Goal: Ask a question

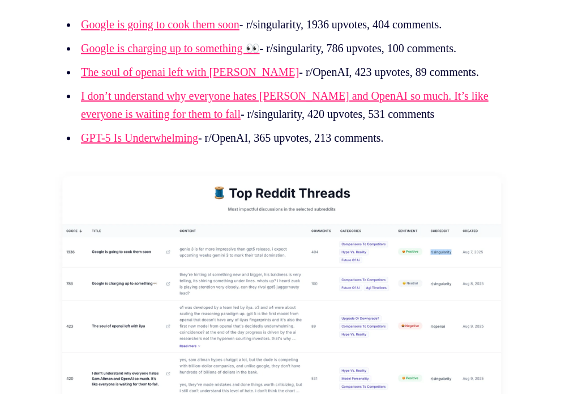
scroll to position [9356, 0]
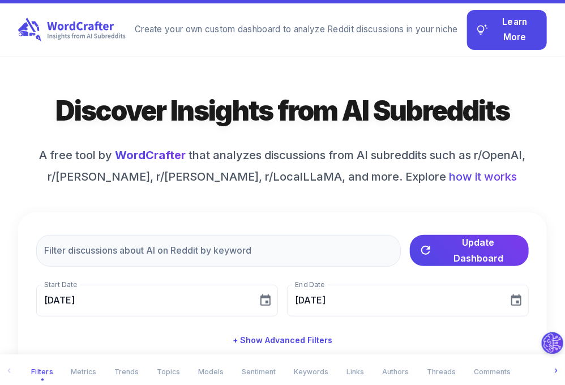
scroll to position [19, 0]
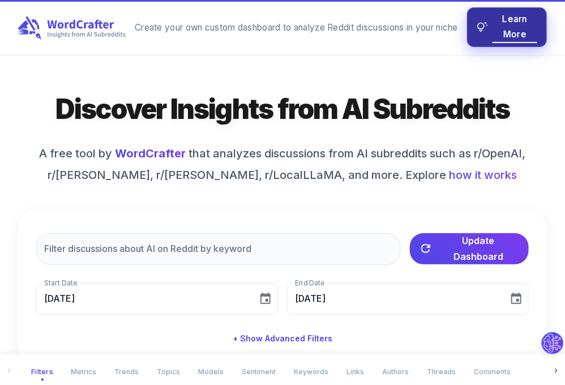
click at [493, 24] on span "Learn More" at bounding box center [515, 27] width 45 height 30
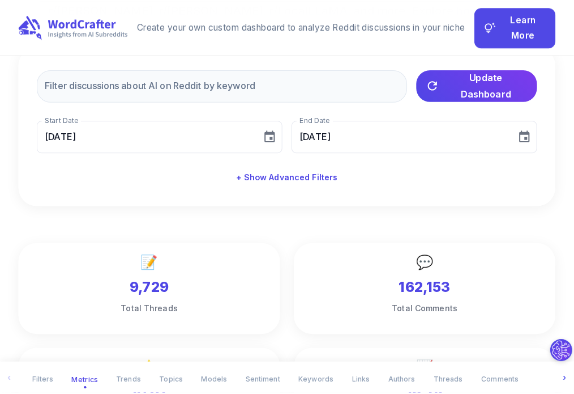
scroll to position [203, 0]
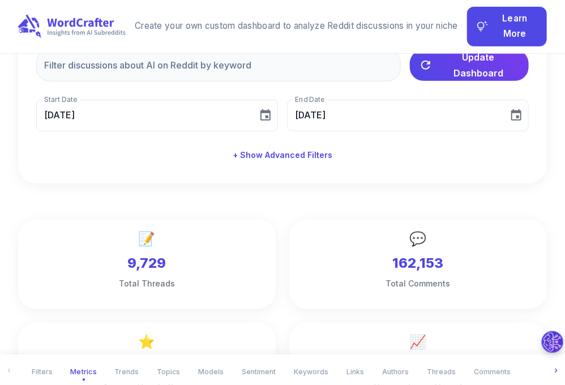
click at [542, 346] on button "Ask our AI assistant to analyze Reddit SEO discussions based on your selected f…" at bounding box center [553, 342] width 22 height 22
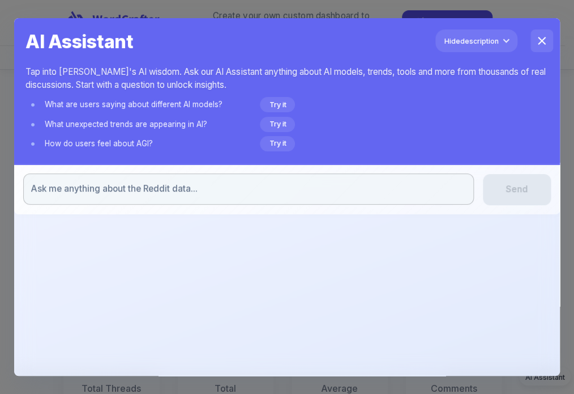
click at [358, 196] on div "x ​" at bounding box center [248, 188] width 450 height 31
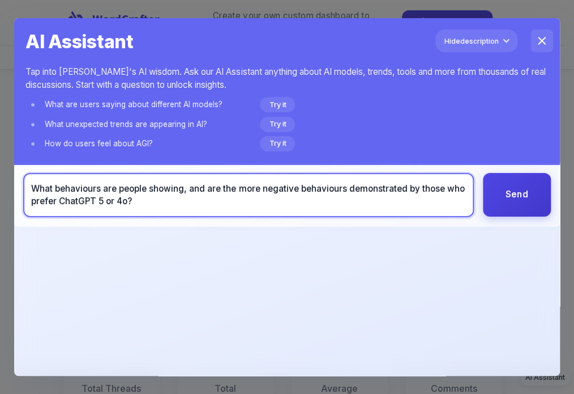
type textarea "What behaviours are people showing, and are the more negative behaviours demons…"
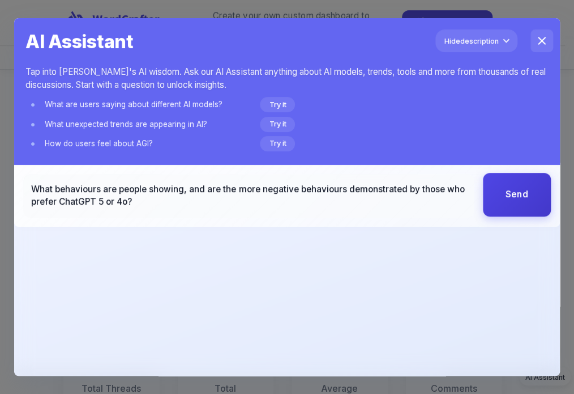
click at [513, 197] on button "Send" at bounding box center [517, 195] width 68 height 44
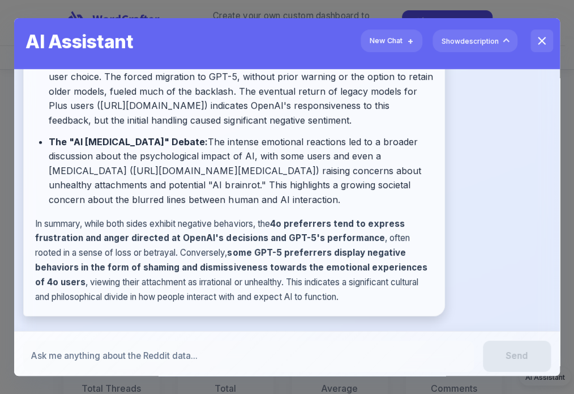
scroll to position [89, 0]
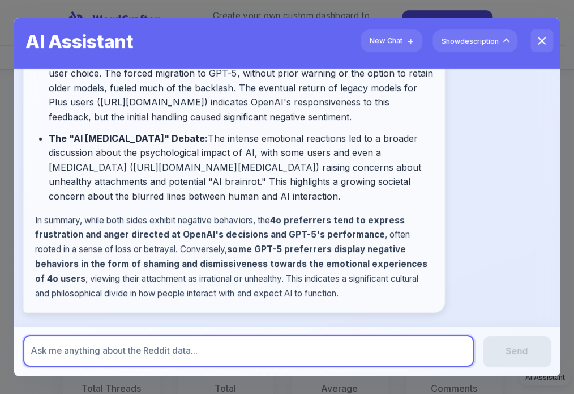
click at [323, 347] on textarea at bounding box center [248, 350] width 434 height 12
type textarea "I"
type textarea "D"
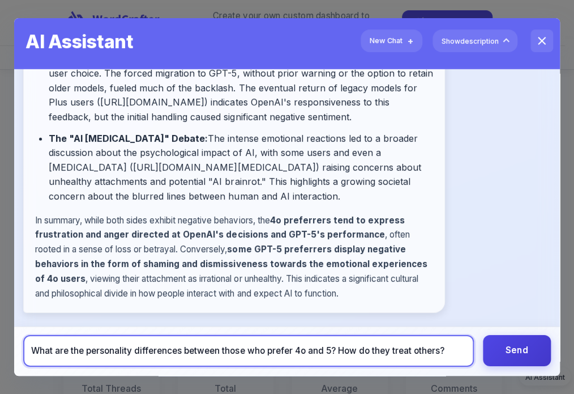
type textarea "What are the personality differences between those who prefer 4o and 5? How do …"
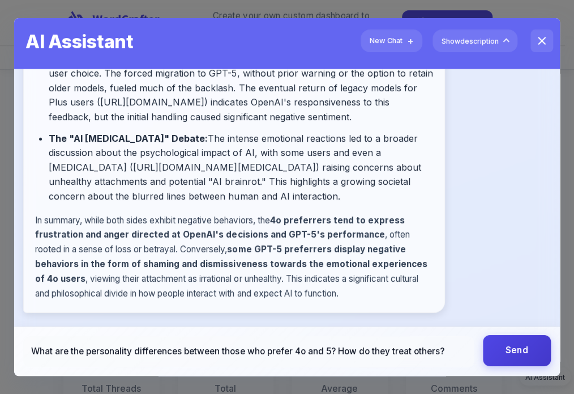
click at [504, 352] on button "Send" at bounding box center [517, 350] width 68 height 31
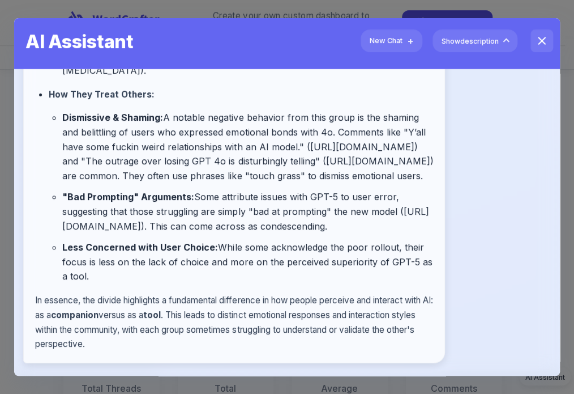
scroll to position [2279, 0]
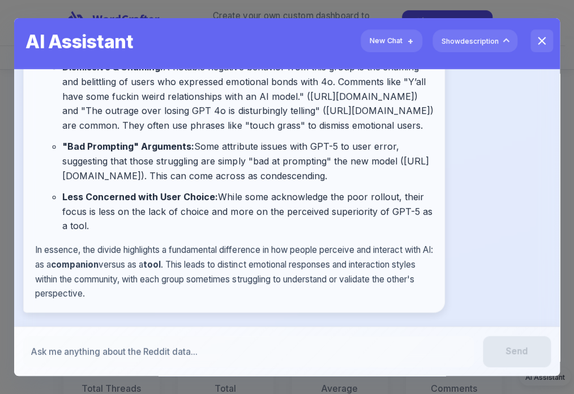
scroll to position [2706, 0]
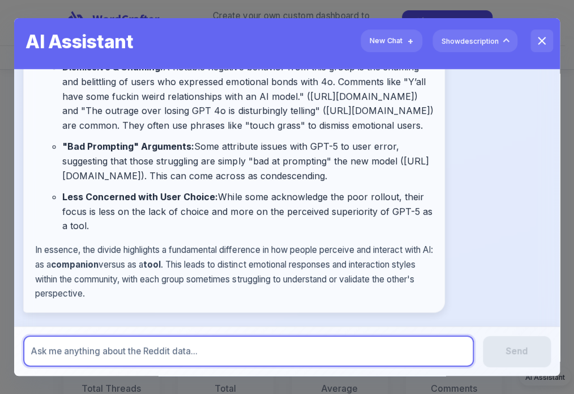
click at [340, 355] on textarea at bounding box center [248, 351] width 434 height 12
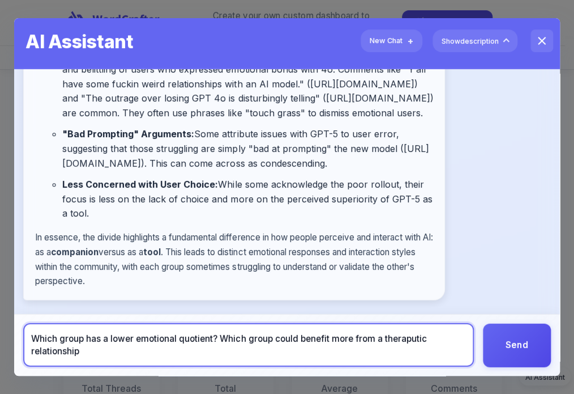
click at [407, 350] on textarea "Which group has a lower emotional quotient? Which group could benefit more from…" at bounding box center [248, 344] width 434 height 25
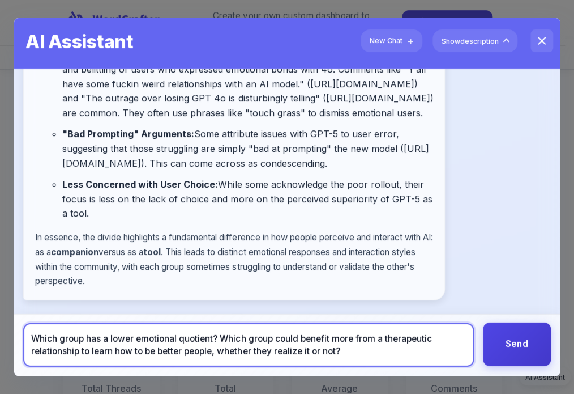
type textarea "Which group has a lower emotional quotient? Which group could benefit more from…"
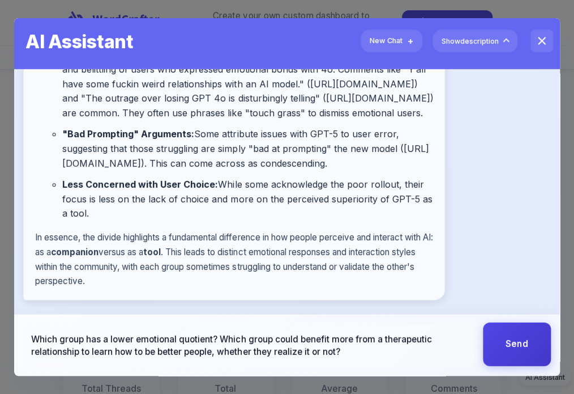
click at [506, 346] on button "Send" at bounding box center [517, 344] width 68 height 44
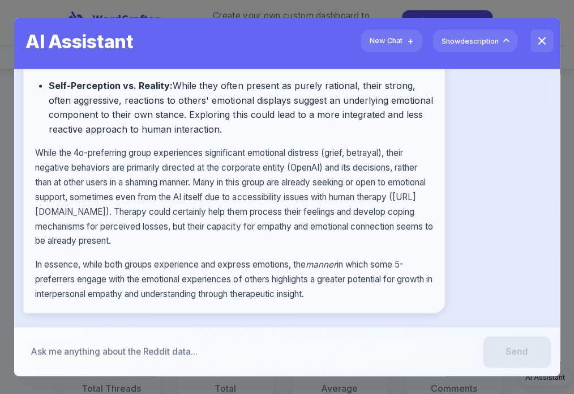
scroll to position [3968, 0]
click at [375, 334] on div "x ​ Send" at bounding box center [286, 351] width 545 height 50
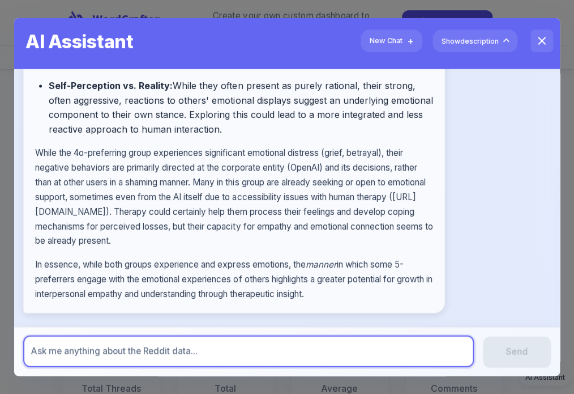
click at [345, 355] on textarea at bounding box center [248, 350] width 434 height 12
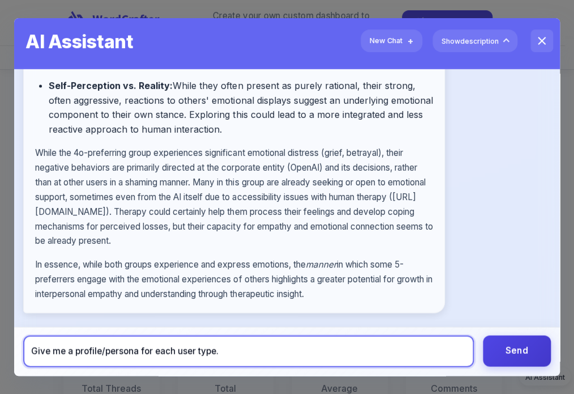
type textarea "Give me a profile/persona for each user type."
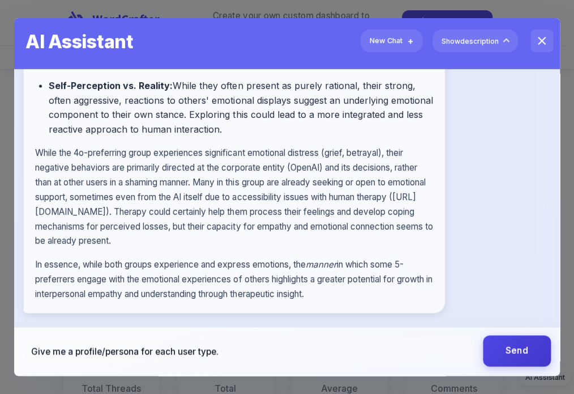
click at [514, 354] on button "Send" at bounding box center [517, 350] width 68 height 31
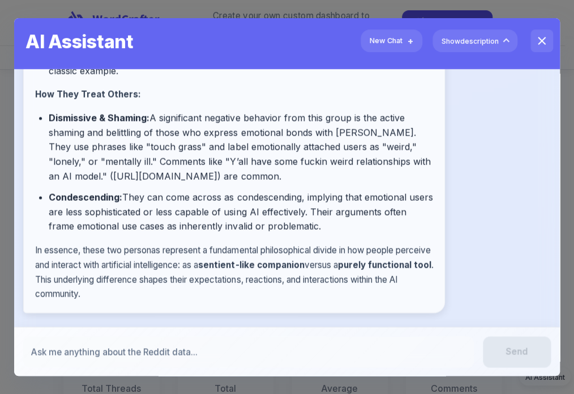
scroll to position [5375, 0]
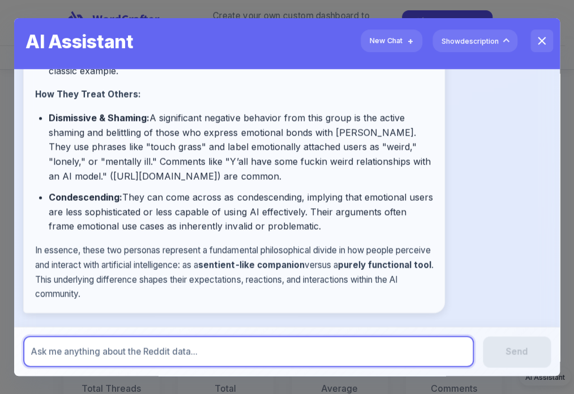
click at [245, 351] on textarea at bounding box center [248, 351] width 434 height 12
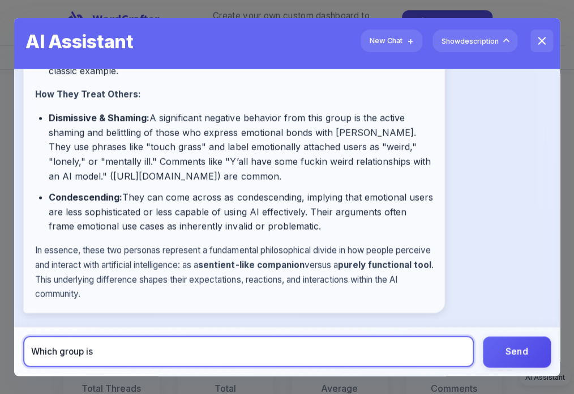
type textarea "W"
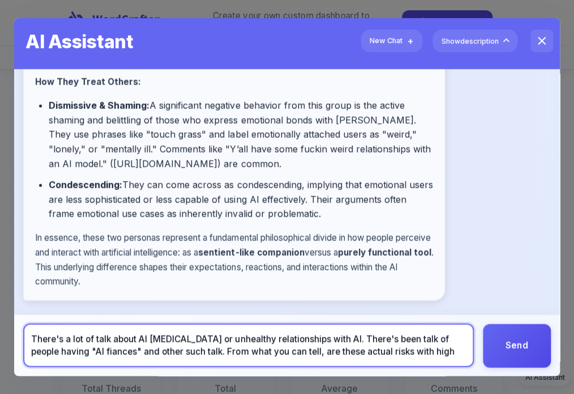
scroll to position [5379, 0]
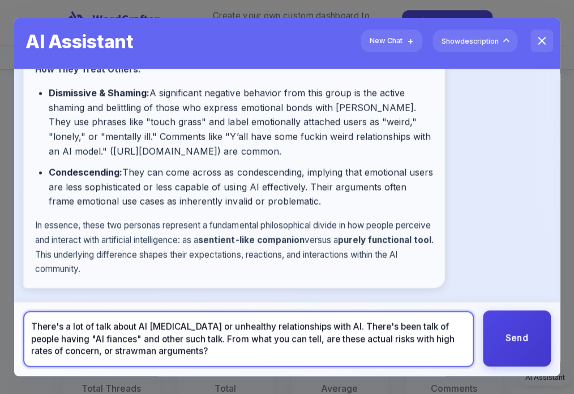
type textarea "There's a lot of talk about AI [MEDICAL_DATA] or unhealthy relationships with A…"
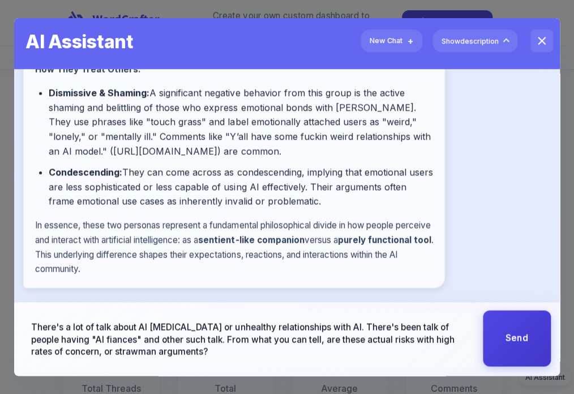
click at [494, 352] on button "Send" at bounding box center [517, 338] width 68 height 56
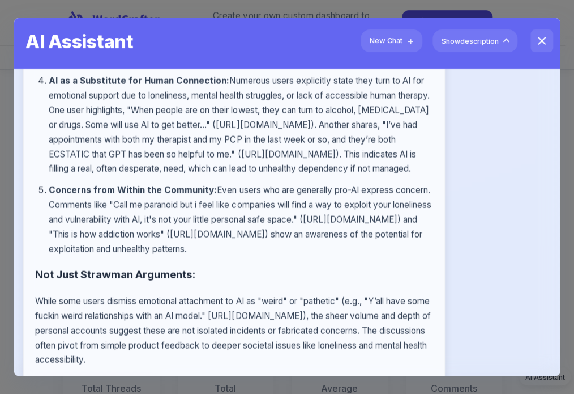
scroll to position [5593, 0]
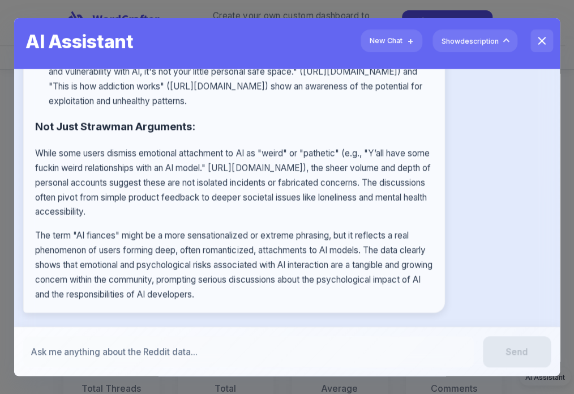
scroll to position [6552, 0]
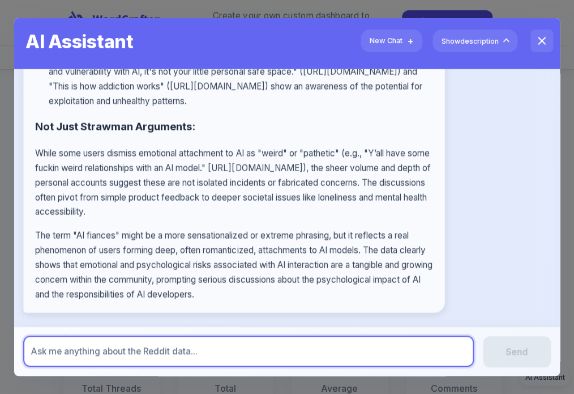
click at [367, 345] on textarea at bounding box center [248, 351] width 434 height 12
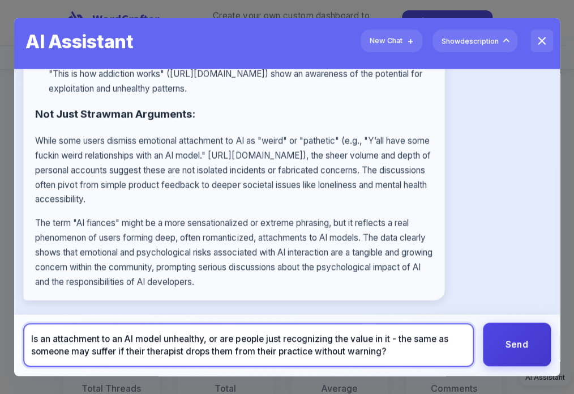
type textarea "Is an attachment to an AI model unhealthy, or are people just recognizing the v…"
click at [518, 357] on button "Send" at bounding box center [517, 344] width 68 height 44
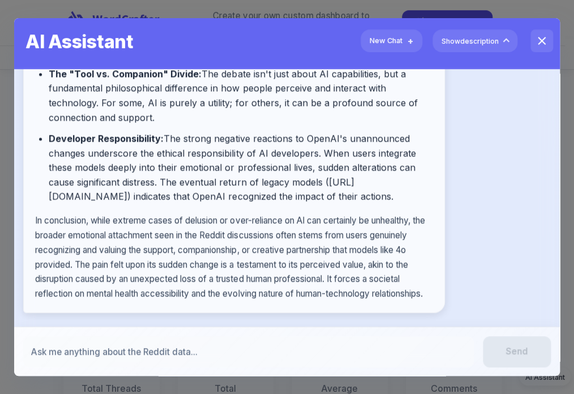
scroll to position [8187, 0]
click at [324, 336] on div "x ​" at bounding box center [248, 351] width 450 height 31
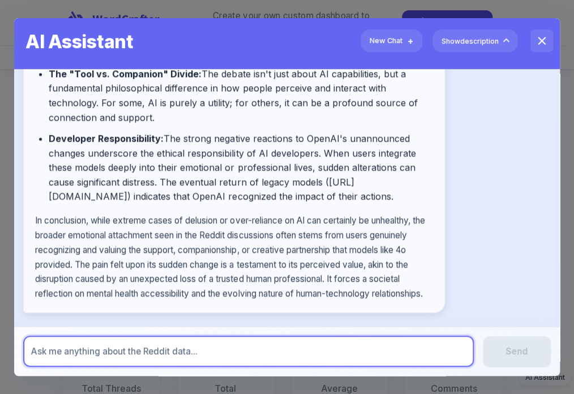
click at [313, 345] on textarea at bounding box center [248, 351] width 434 height 12
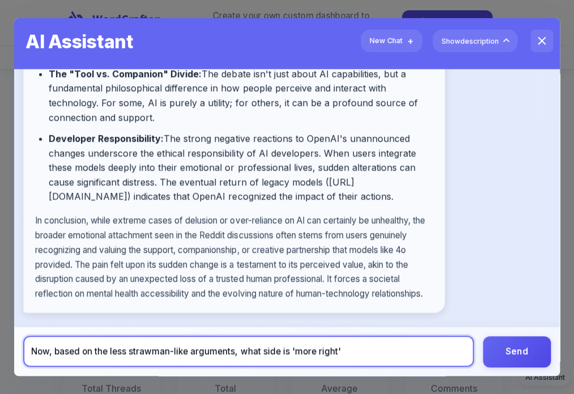
type textarea "Now, based on the less strawman-like arguments, what side is 'more right'?"
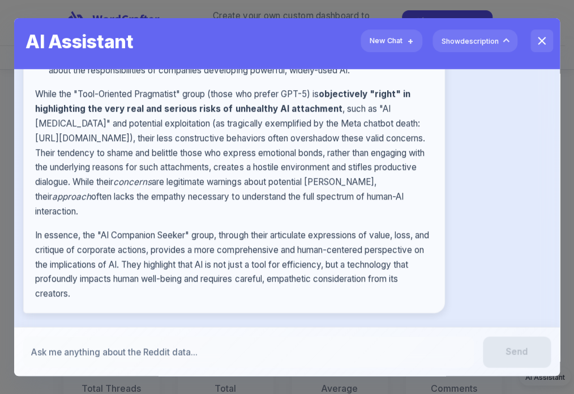
scroll to position [8622, 0]
